Goal: Transaction & Acquisition: Purchase product/service

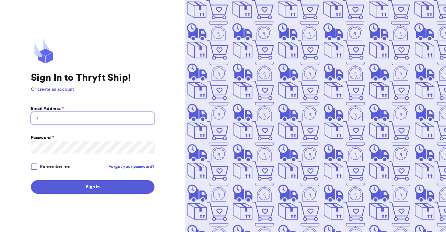
type input ","
type input "[EMAIL_ADDRESS][DOMAIN_NAME]"
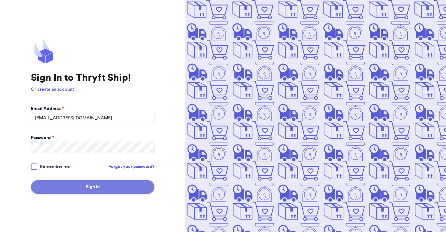
click at [68, 185] on button "Sign In" at bounding box center [93, 187] width 124 height 14
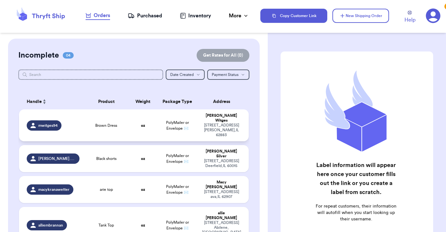
click at [157, 141] on td "PolyMailer or Envelope ✉️" at bounding box center [177, 125] width 41 height 32
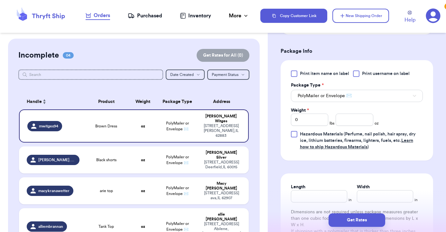
scroll to position [274, 0]
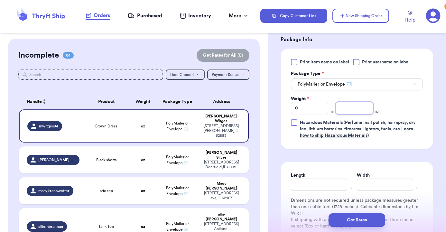
click at [349, 107] on input "number" at bounding box center [355, 108] width 38 height 12
type input "9"
type input "9.8"
click at [312, 187] on input "Length" at bounding box center [319, 185] width 56 height 12
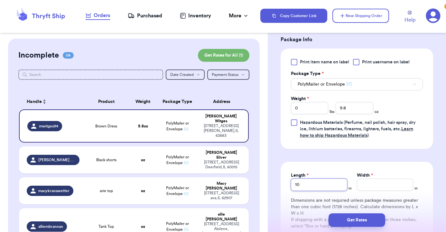
type input "10"
click at [378, 183] on input "Width *" at bounding box center [385, 185] width 56 height 12
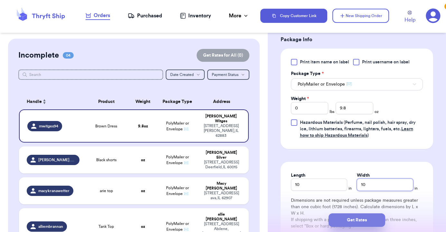
type input "10"
click at [372, 215] on button "Get Rates" at bounding box center [357, 220] width 57 height 14
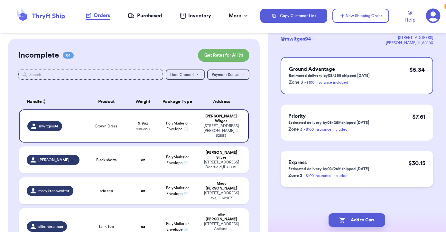
scroll to position [0, 0]
click at [377, 70] on div "Ground Advantage Estimated delivery by 08/26 if shipped [DATE] Zone 3 - $100 in…" at bounding box center [357, 75] width 153 height 37
click at [362, 218] on button "Add to Cart" at bounding box center [357, 220] width 57 height 14
checkbox input "true"
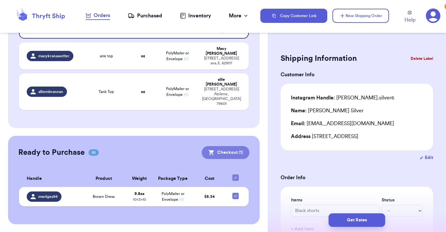
click at [202, 146] on button "Checkout ( 1 )" at bounding box center [226, 152] width 48 height 13
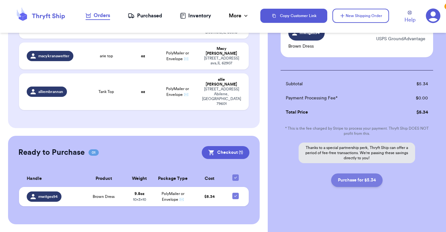
scroll to position [62, 0]
click at [341, 184] on button "Purchase for $5.34" at bounding box center [356, 180] width 51 height 14
checkbox input "false"
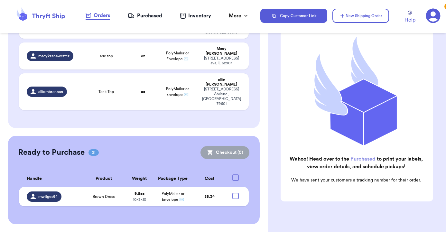
checkbox input "true"
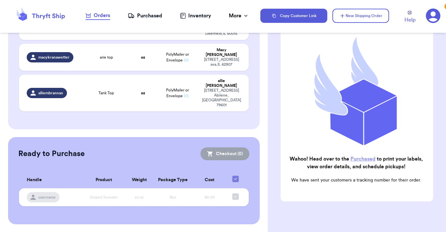
click at [355, 157] on link "Purchased" at bounding box center [363, 158] width 25 height 5
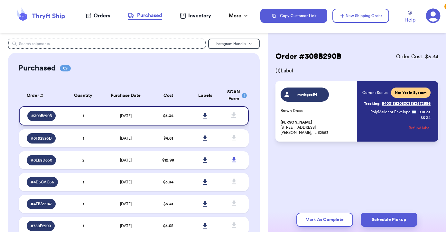
click at [204, 118] on icon at bounding box center [205, 115] width 5 height 5
click at [94, 15] on div "Orders" at bounding box center [98, 16] width 24 height 8
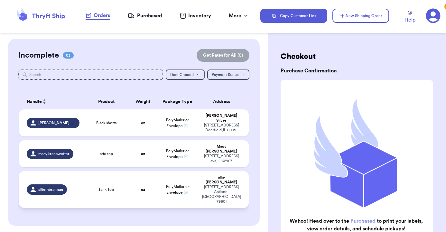
click at [116, 187] on div "Tank Top" at bounding box center [106, 189] width 38 height 5
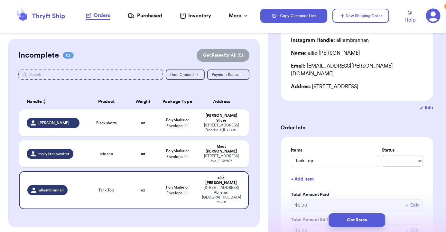
scroll to position [61, 0]
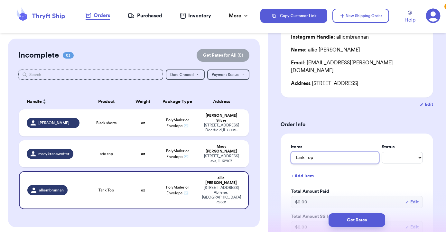
click at [316, 152] on input "Tank Top" at bounding box center [335, 158] width 88 height 12
drag, startPoint x: 315, startPoint y: 151, endPoint x: 287, endPoint y: 149, distance: 28.7
click at [287, 149] on div "Items Status Tank Top -- Paid Owes + Add Item Total Amount Paid $ 0.00 Edit Tot…" at bounding box center [357, 189] width 153 height 110
type input "A"
type input "Ae"
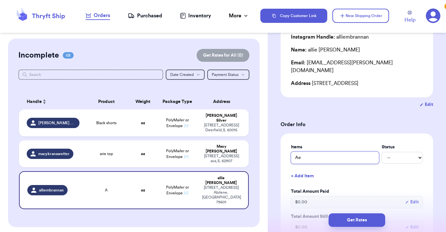
type input "Ae"
type input "A"
type input "AE"
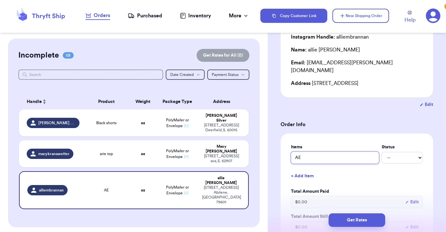
type input "AE A"
type input "AE AT"
type input "AE ATa"
type input "AE ATan"
type input "AE ATank"
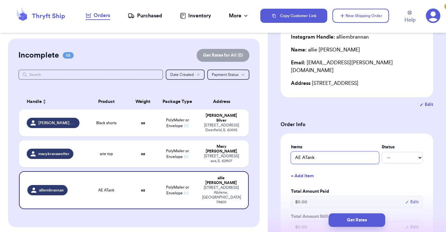
type input "AE Tank"
type input "AE Tank T"
type input "AE Tank TO"
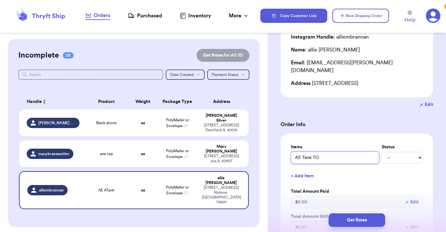
type input "AE Tank TOp"
type input "AE Tank TO"
type input "AE Tank T"
type input "AE Tank To"
type input "AE Tank Top"
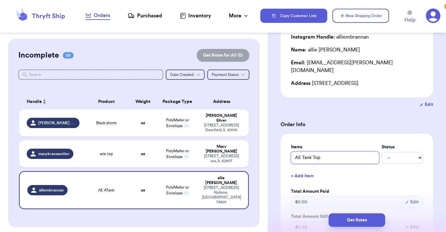
type input "AE Tank Top"
click at [302, 173] on button "+ Add Item" at bounding box center [356, 176] width 137 height 14
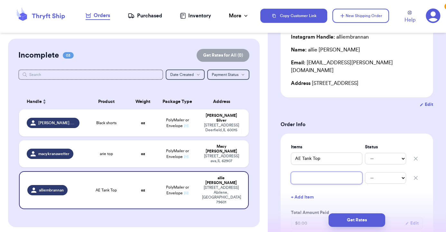
click at [302, 172] on input "text" at bounding box center [326, 178] width 71 height 12
type input "F"
type input "FP"
type input "FP S"
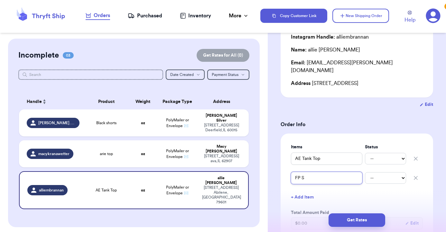
type input "FP SE"
type input "FP S"
type input "FP Sa"
type input "FP S"
type input "FP Se"
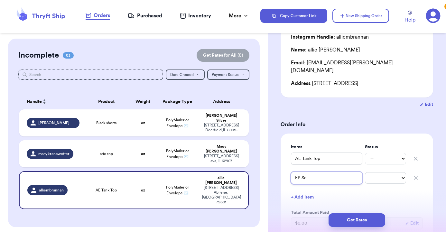
type input "FP Sea"
type input "FP Seam"
type input "FP Seaml"
type input "FP Seamle"
type input "FP Seamles"
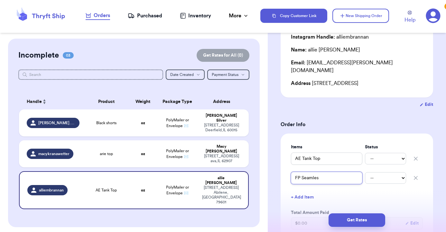
type input "FP Seamless"
type input "FP Seamless T"
type input "FP Seamless Ta"
type input "FP Seamless Tan"
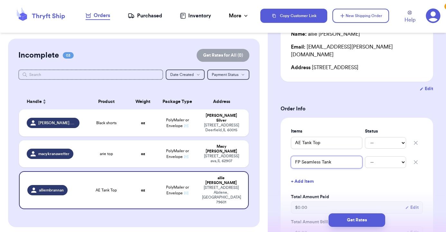
scroll to position [77, 0]
type input "FP Seamless Tank"
click at [138, 126] on td "oz" at bounding box center [143, 122] width 28 height 27
type input "Black shorts"
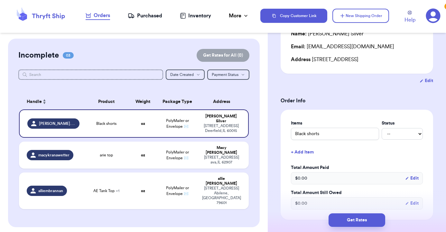
scroll to position [81, 0]
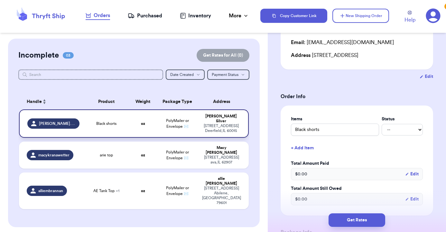
click at [208, 120] on div "[PERSON_NAME]" at bounding box center [221, 119] width 38 height 10
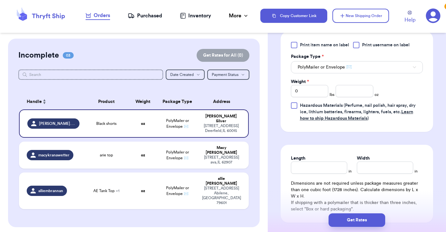
scroll to position [292, 0]
click at [357, 96] on input "number" at bounding box center [355, 90] width 38 height 12
type input "6.5"
click at [329, 167] on input "Length" at bounding box center [319, 167] width 56 height 12
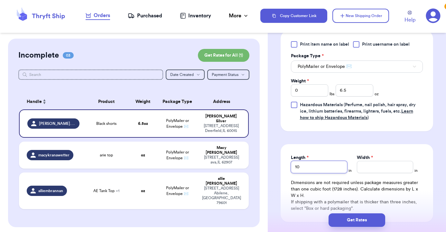
type input "10"
click at [368, 167] on input "Width *" at bounding box center [385, 167] width 56 height 12
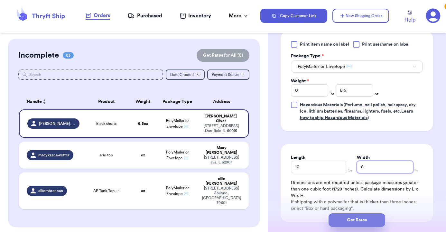
type input "8"
click at [359, 222] on button "Get Rates" at bounding box center [357, 220] width 57 height 14
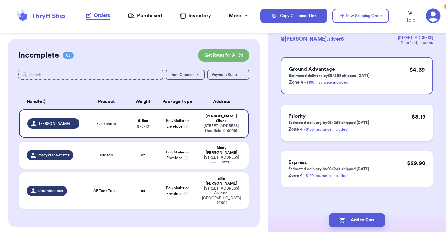
scroll to position [46, 0]
click at [367, 79] on p "Zone 4 - $100 insurance included" at bounding box center [329, 82] width 81 height 8
click at [357, 221] on button "Add to Cart" at bounding box center [357, 220] width 57 height 14
checkbox input "true"
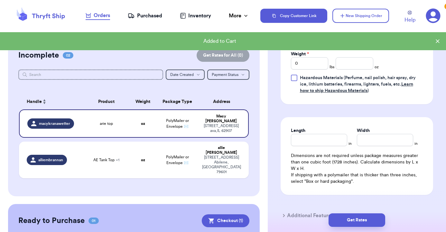
scroll to position [358, 0]
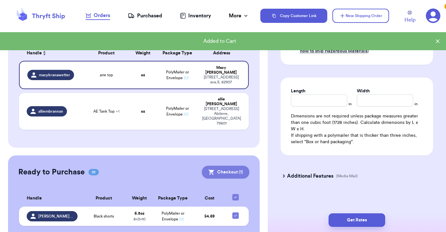
click at [227, 166] on button "Checkout ( 1 )" at bounding box center [226, 172] width 48 height 13
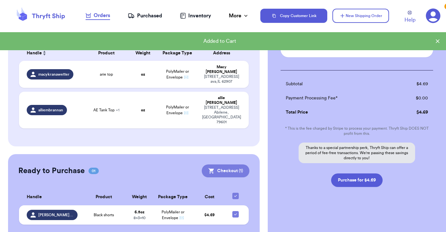
scroll to position [62, 0]
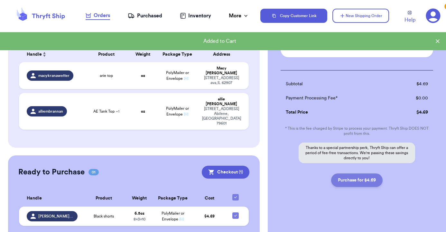
click at [359, 182] on button "Purchase for $4.69" at bounding box center [356, 180] width 51 height 14
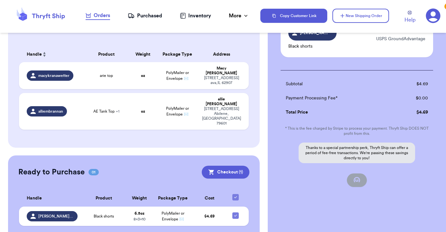
checkbox input "false"
checkbox input "true"
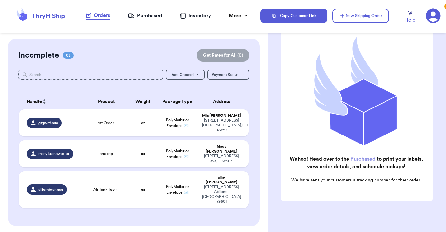
scroll to position [0, 0]
click at [153, 20] on nav "Orders Purchased Inventory More Stats Completed Orders" at bounding box center [167, 15] width 186 height 21
click at [153, 14] on div "Purchased" at bounding box center [145, 16] width 34 height 8
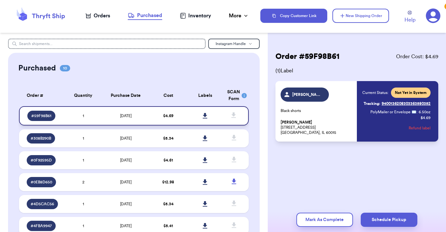
click at [204, 118] on icon at bounding box center [205, 115] width 5 height 5
